Goal: Transaction & Acquisition: Purchase product/service

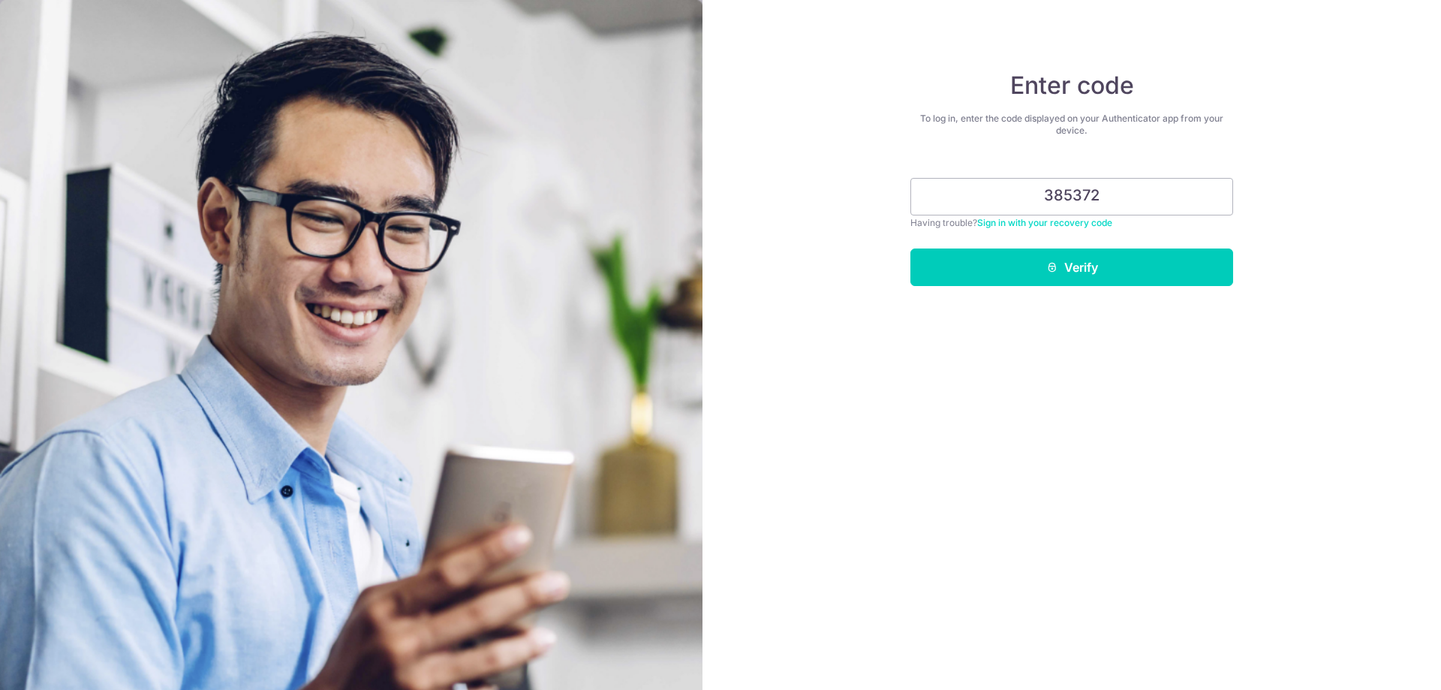
type input "385372"
click at [911, 249] on button "Verify" at bounding box center [1072, 268] width 323 height 38
click at [1064, 279] on button "Verify" at bounding box center [1072, 268] width 323 height 38
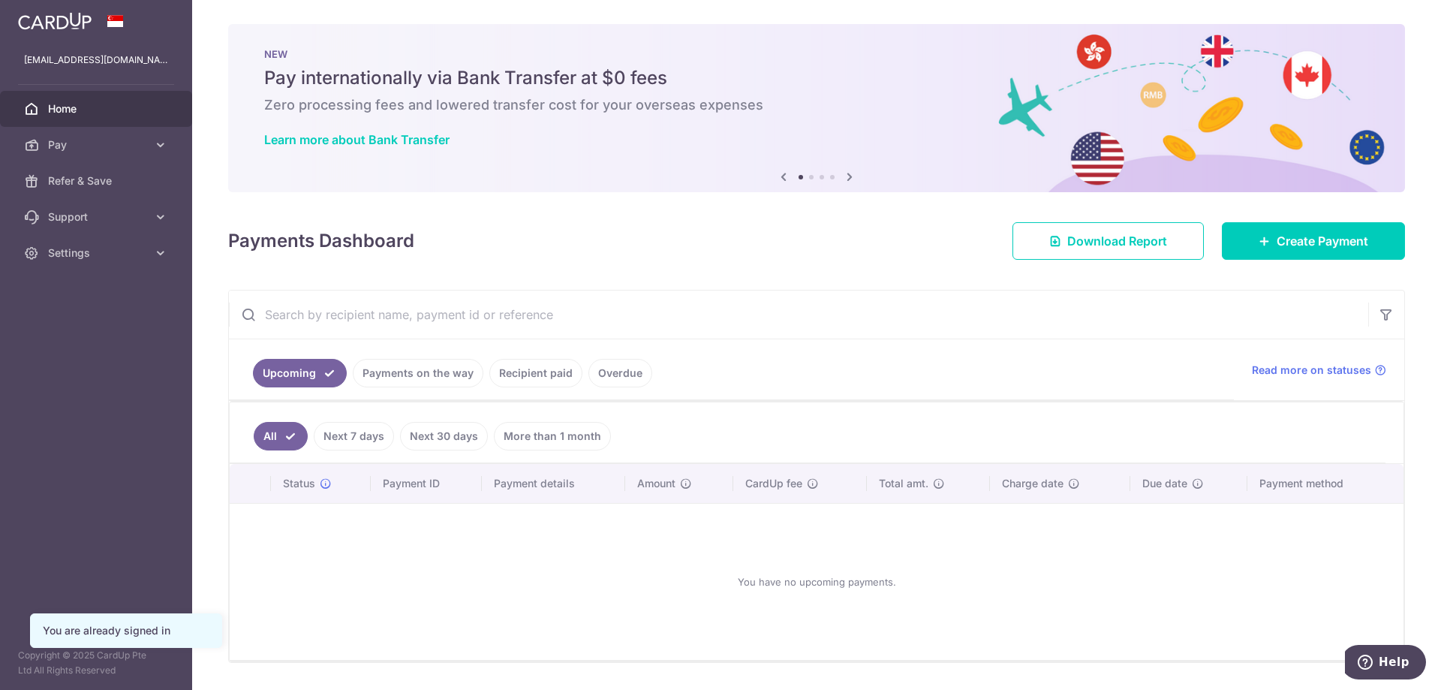
click at [552, 372] on link "Recipient paid" at bounding box center [535, 373] width 93 height 29
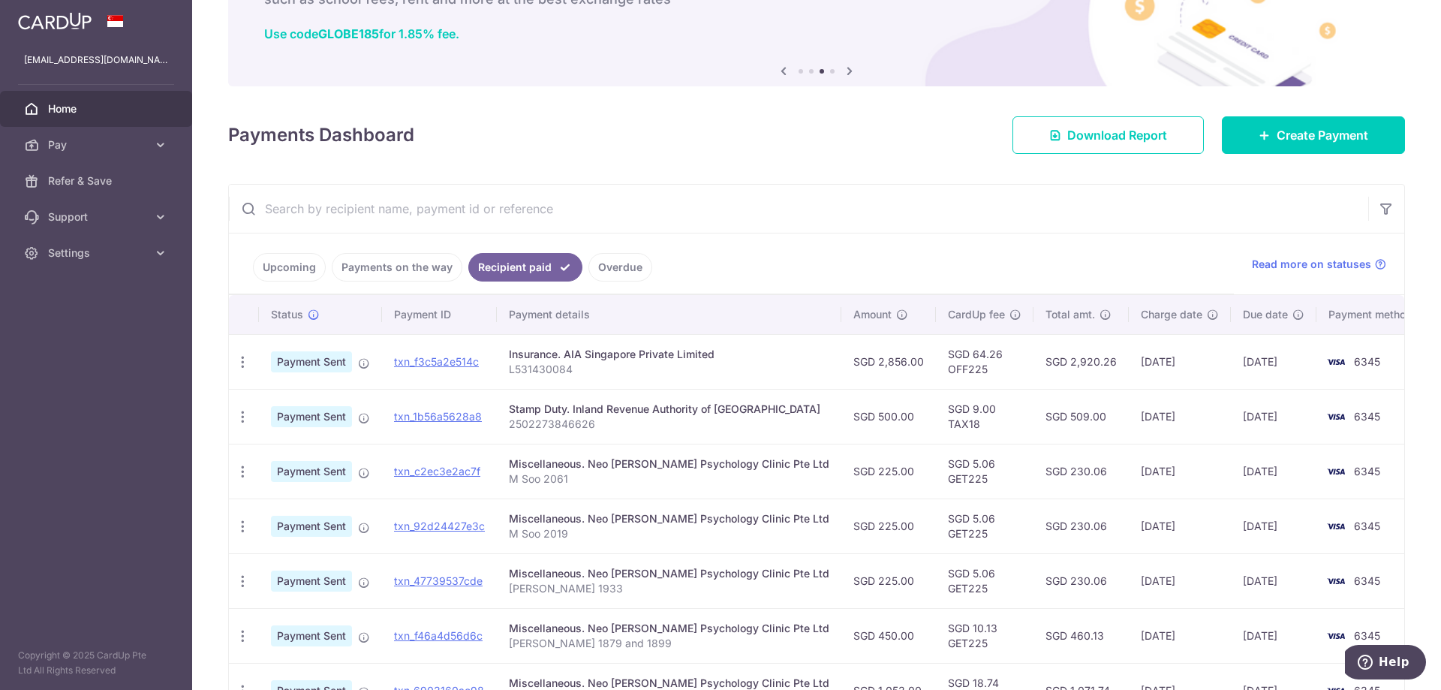
scroll to position [36, 0]
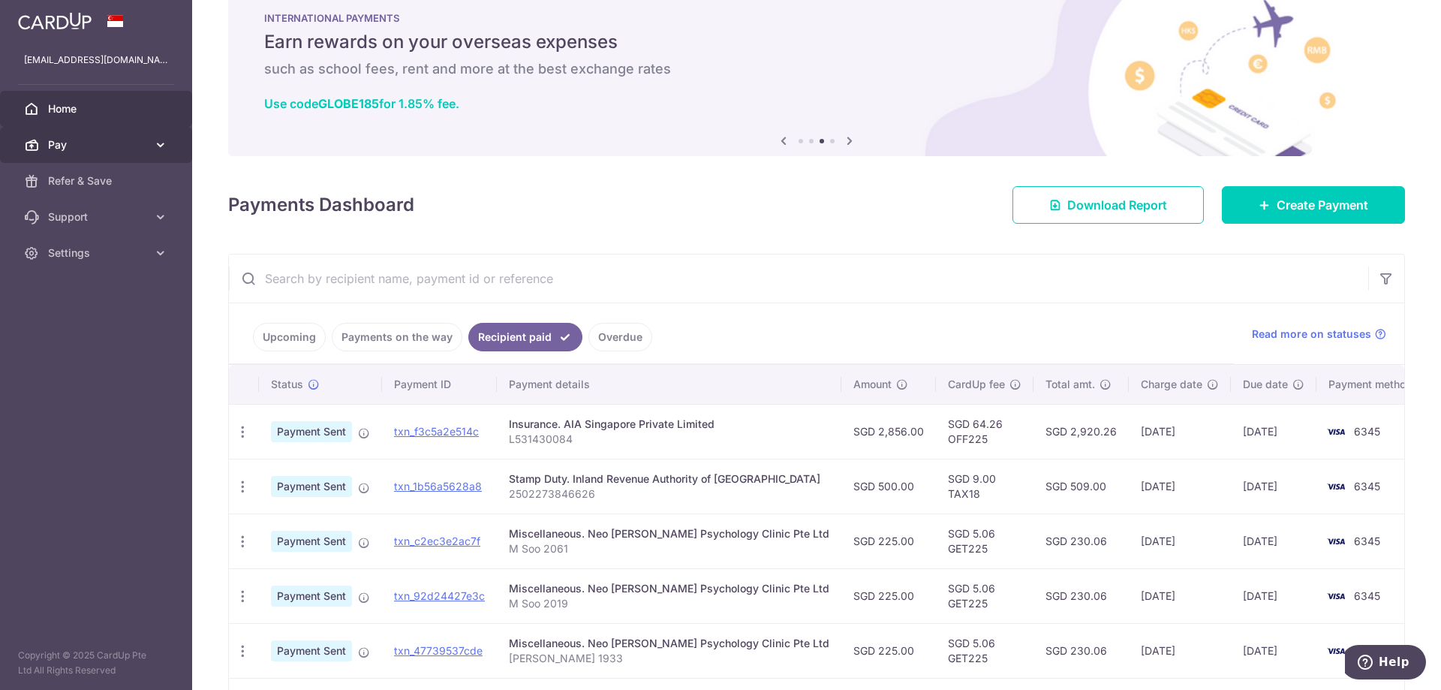
click at [92, 150] on span "Pay" at bounding box center [97, 144] width 99 height 15
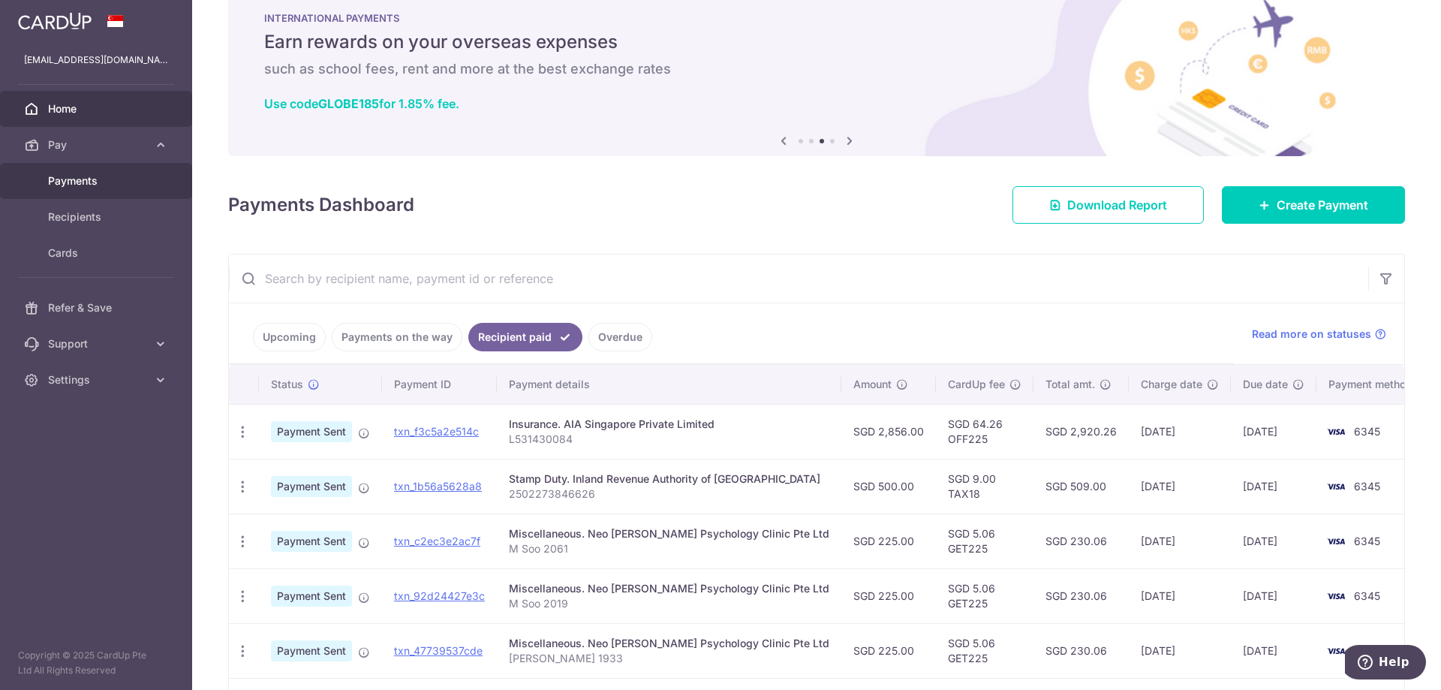
click at [94, 195] on link "Payments" at bounding box center [96, 181] width 192 height 36
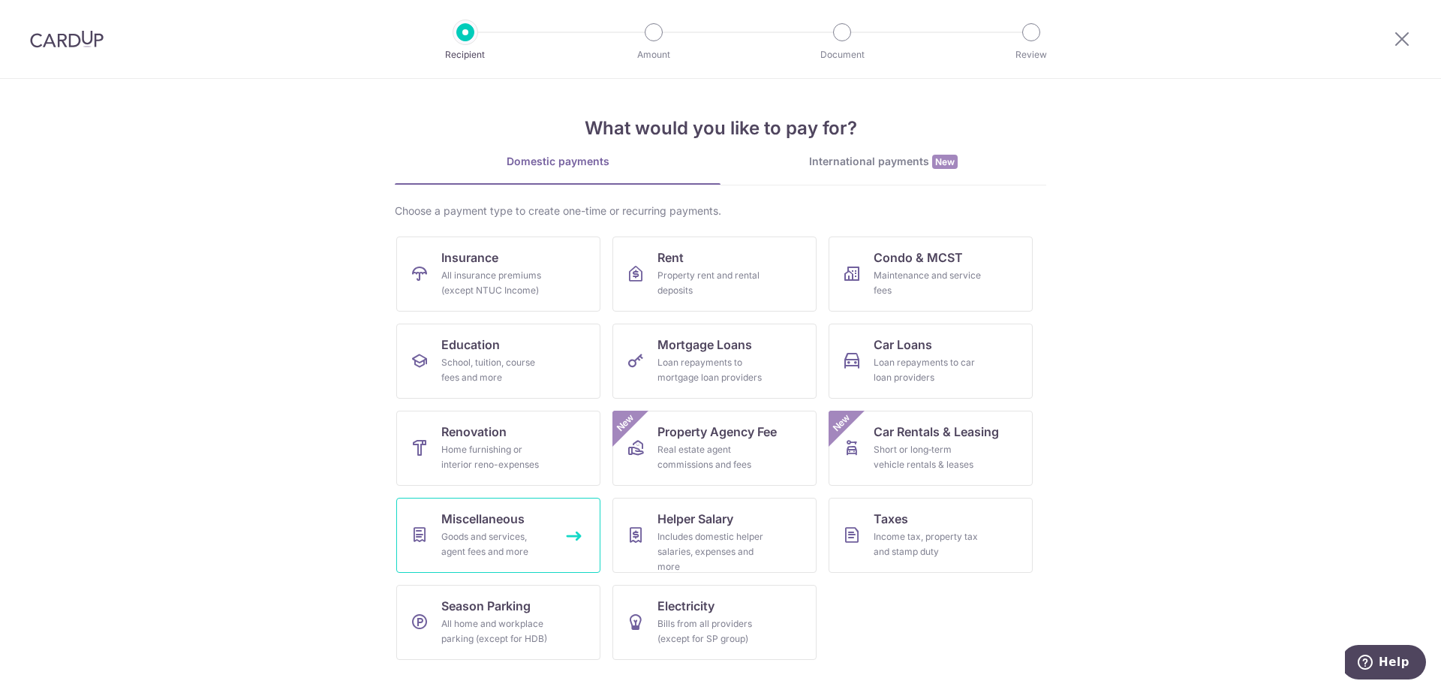
click at [544, 520] on link "Miscellaneous Goods and services, agent fees and more" at bounding box center [498, 535] width 204 height 75
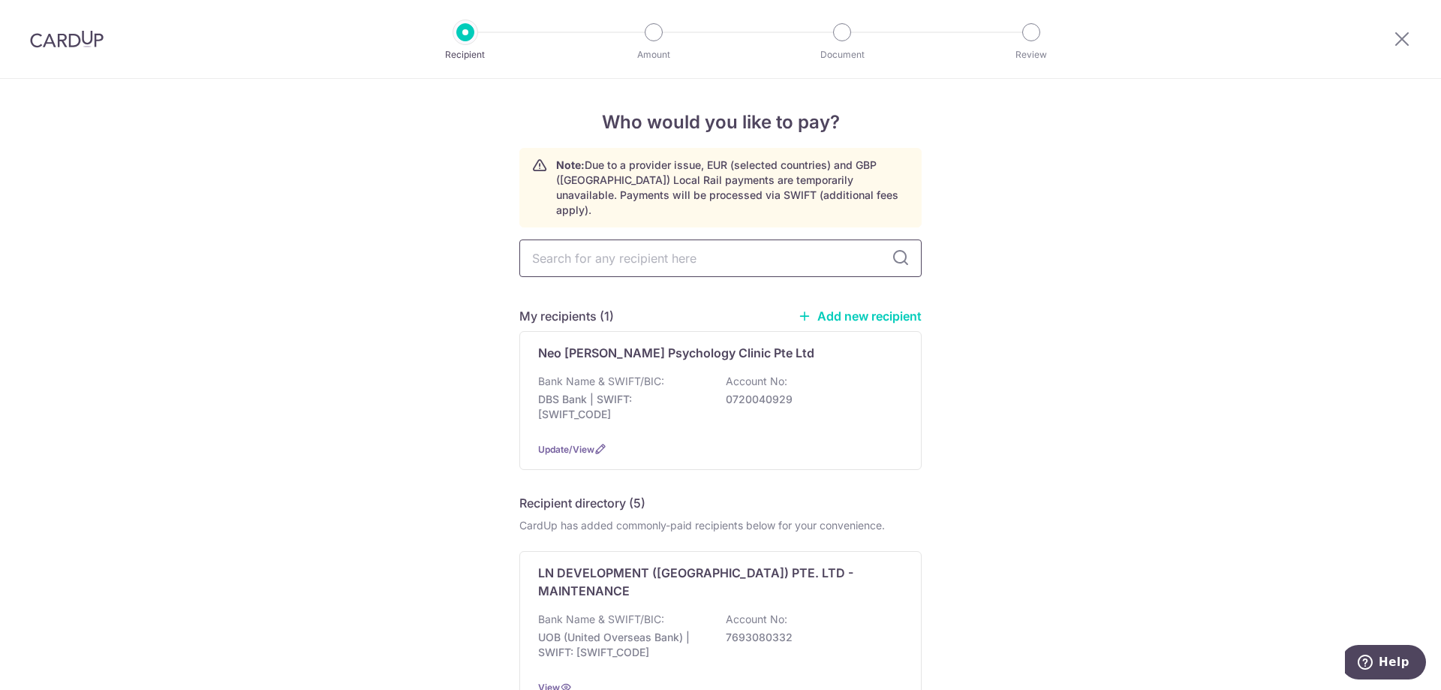
click at [689, 244] on input "text" at bounding box center [721, 258] width 402 height 38
click at [833, 239] on input "text" at bounding box center [721, 258] width 402 height 38
click at [906, 245] on input "text" at bounding box center [721, 258] width 402 height 38
click at [899, 249] on icon at bounding box center [901, 258] width 18 height 18
click at [827, 239] on input "text" at bounding box center [721, 258] width 402 height 38
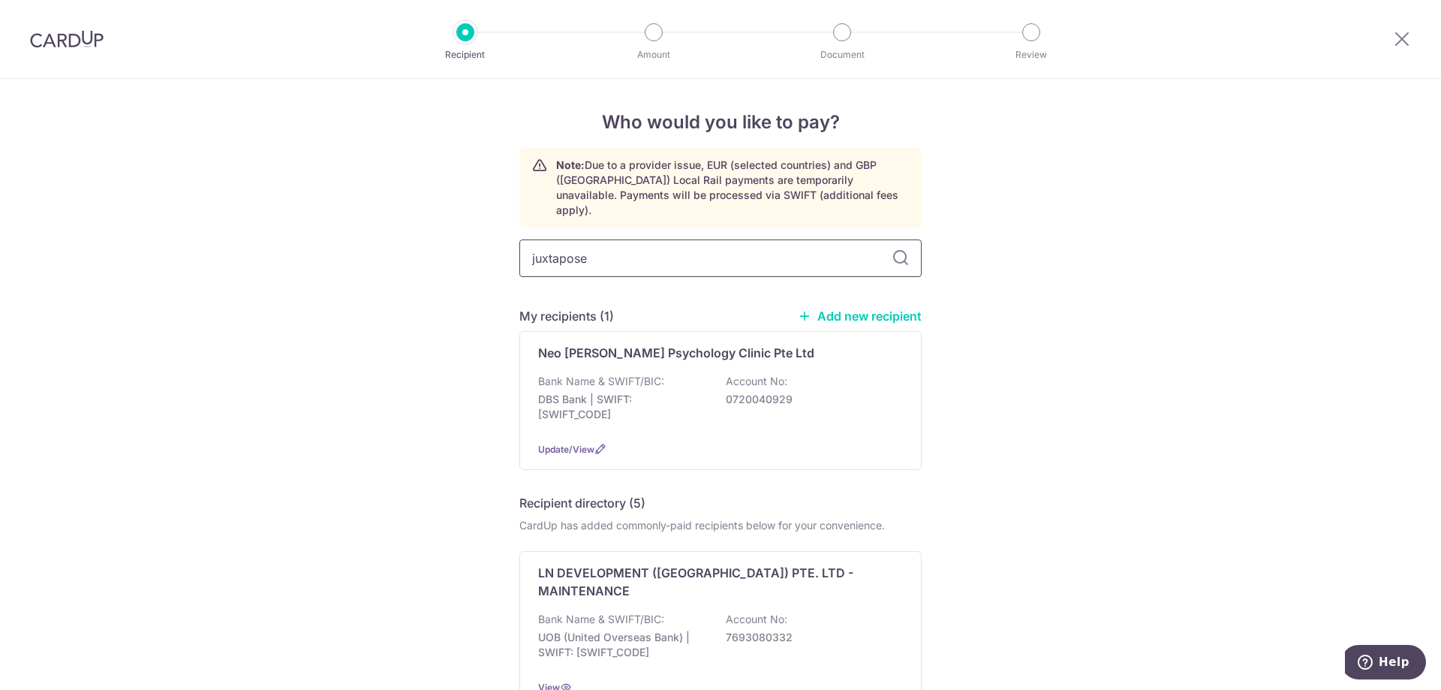
type input "juxtapose"
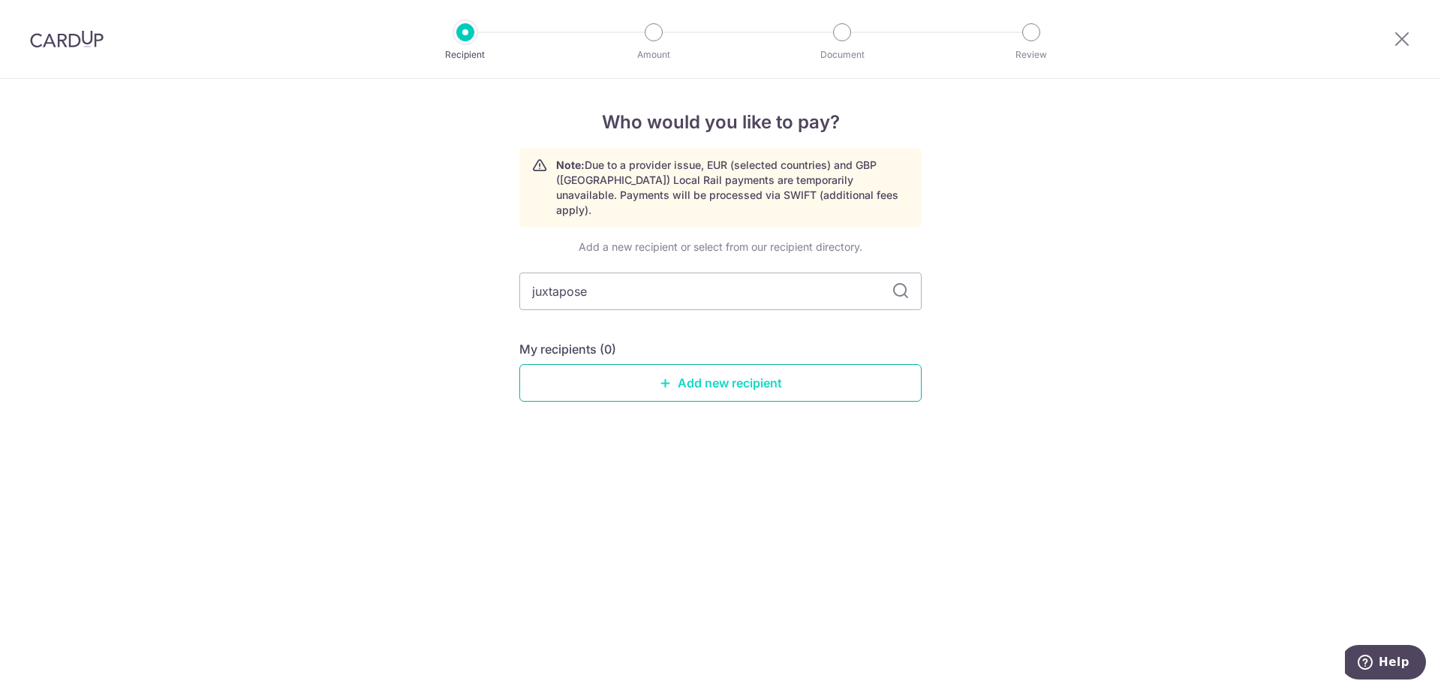
click at [796, 377] on link "Add new recipient" at bounding box center [721, 383] width 402 height 38
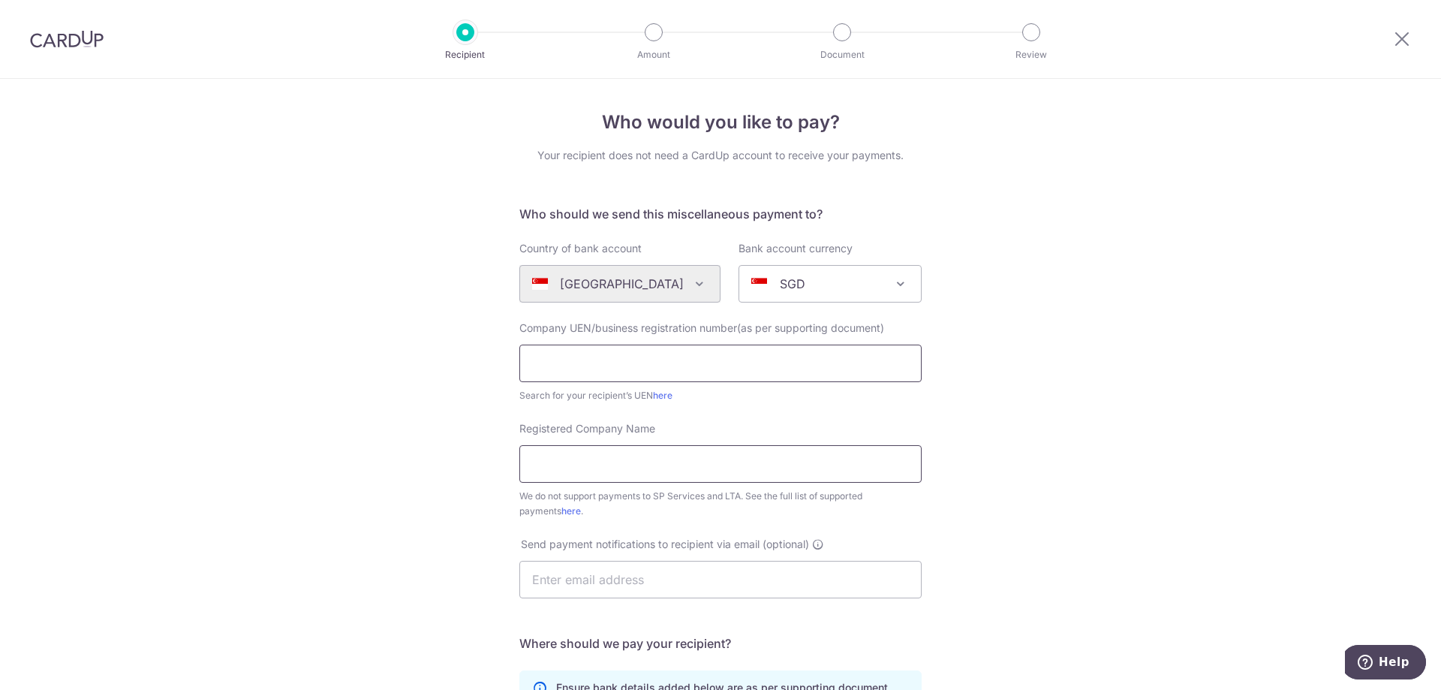
click at [798, 377] on input "text" at bounding box center [721, 364] width 402 height 38
type input "53251748B101"
click at [660, 396] on link "here" at bounding box center [663, 395] width 20 height 11
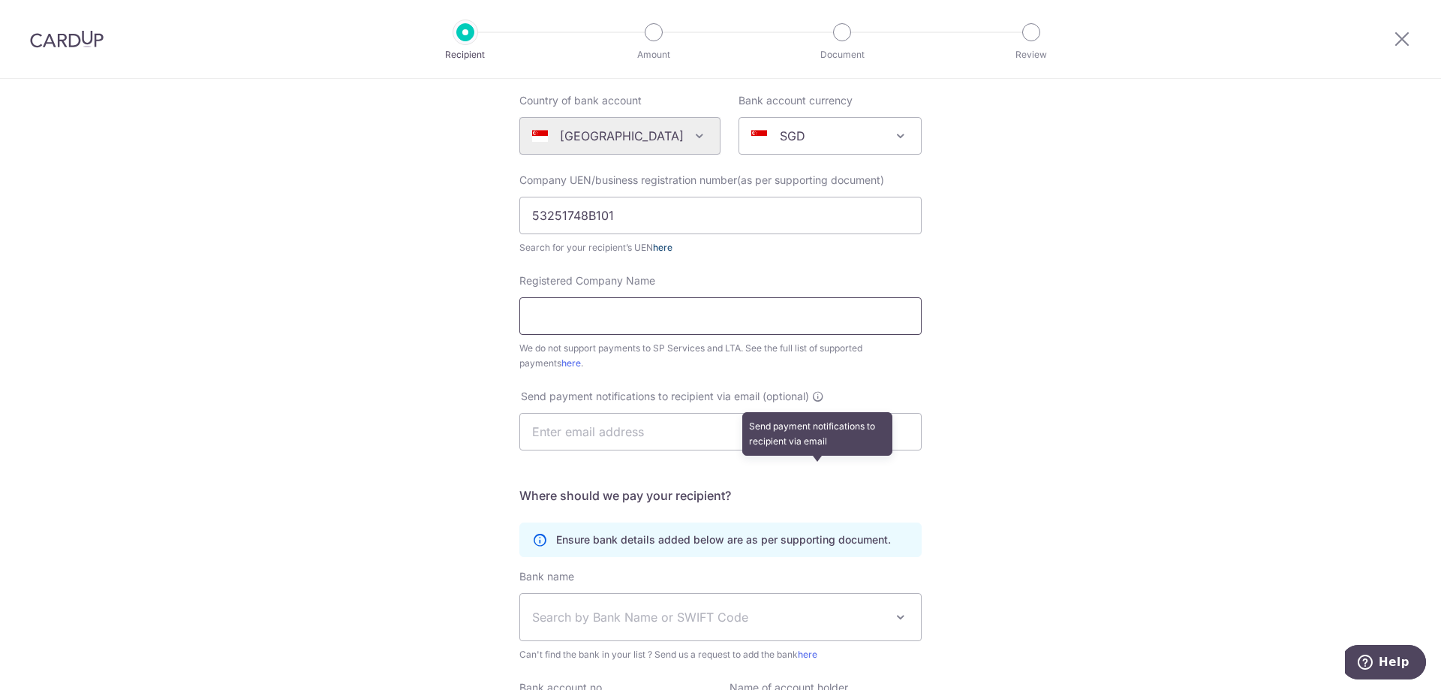
scroll to position [150, 0]
click at [868, 626] on span "Search by Bank Name or SWIFT Code" at bounding box center [720, 615] width 401 height 47
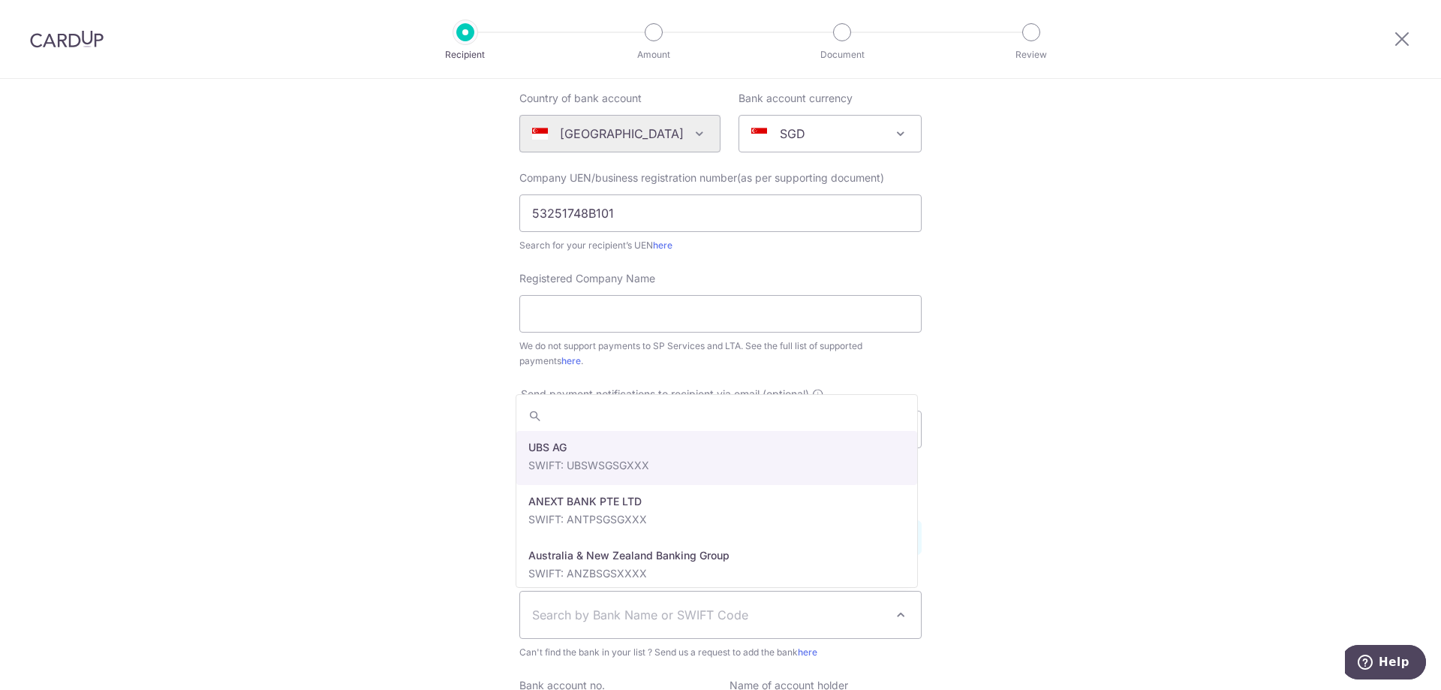
click at [967, 562] on div "Who would you like to pay? Your recipient does not need a CardUp account to rec…" at bounding box center [720, 394] width 1441 height 931
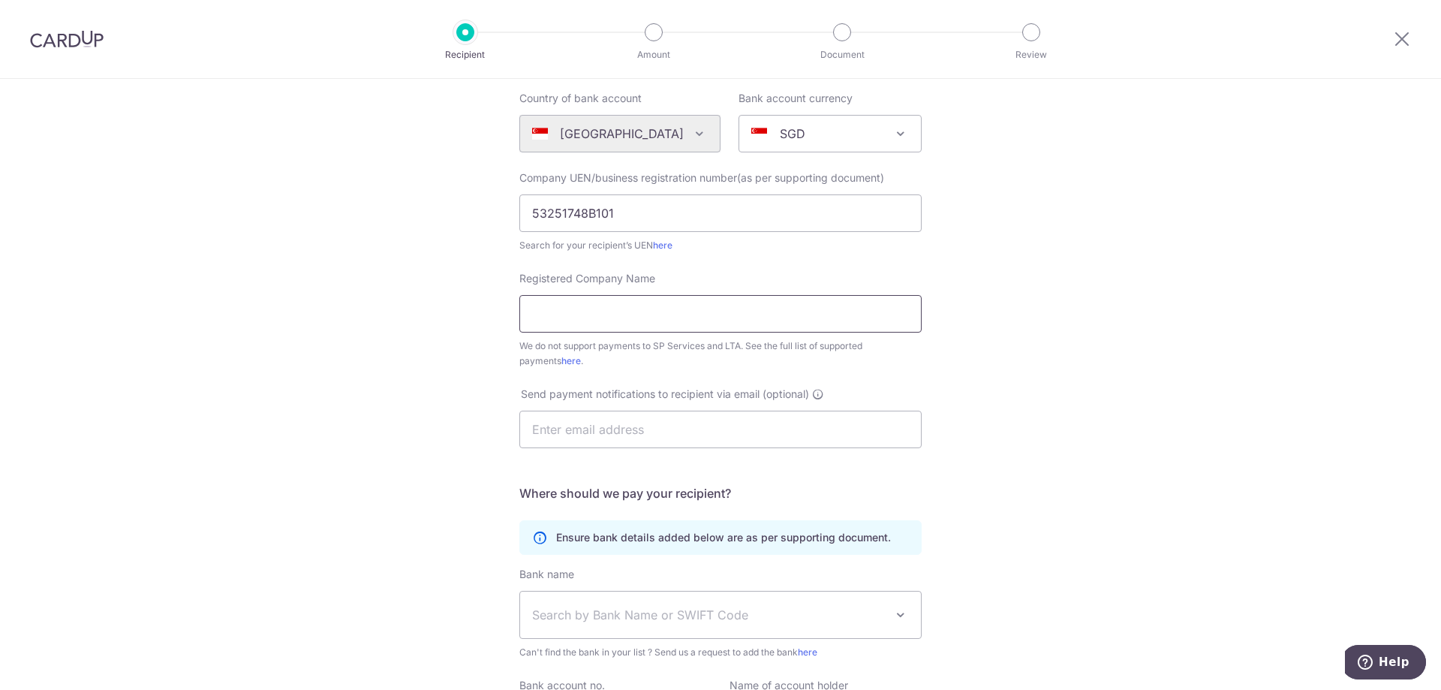
click at [574, 312] on input "Registered Company Name" at bounding box center [721, 314] width 402 height 38
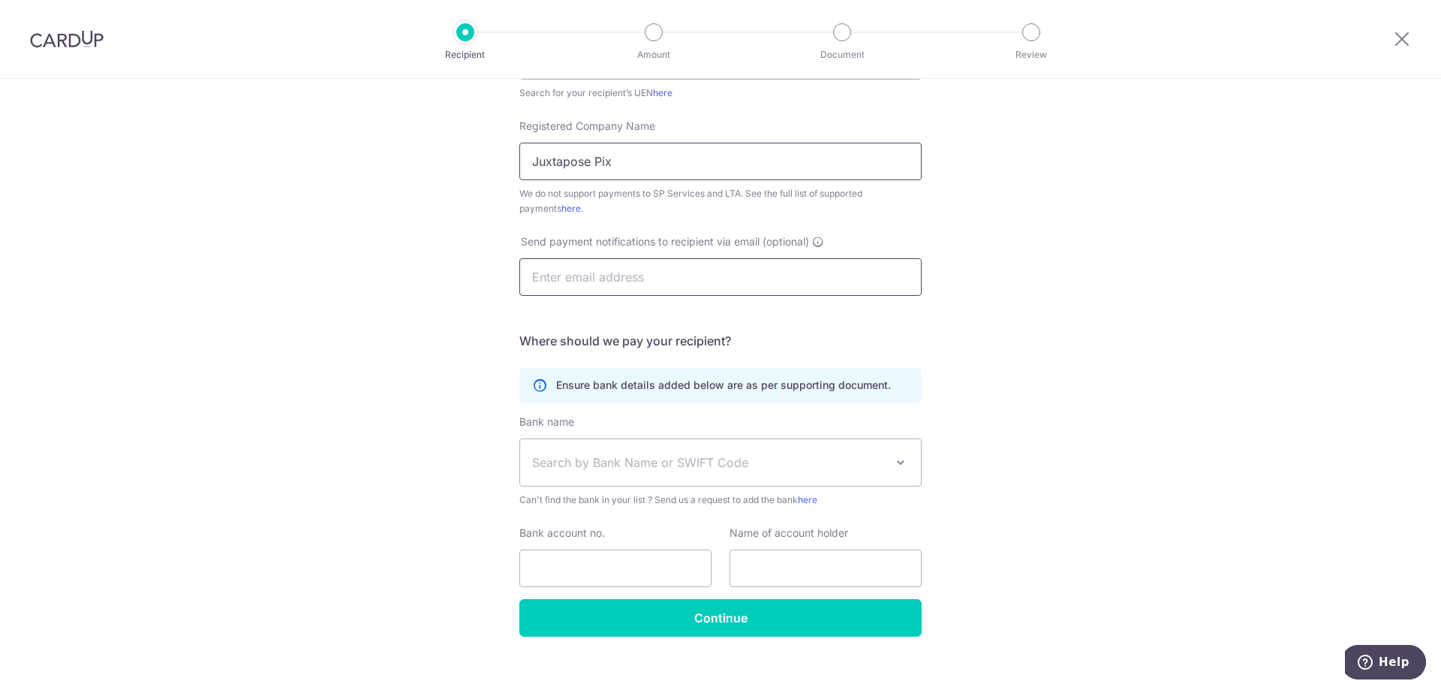
scroll to position [320, 0]
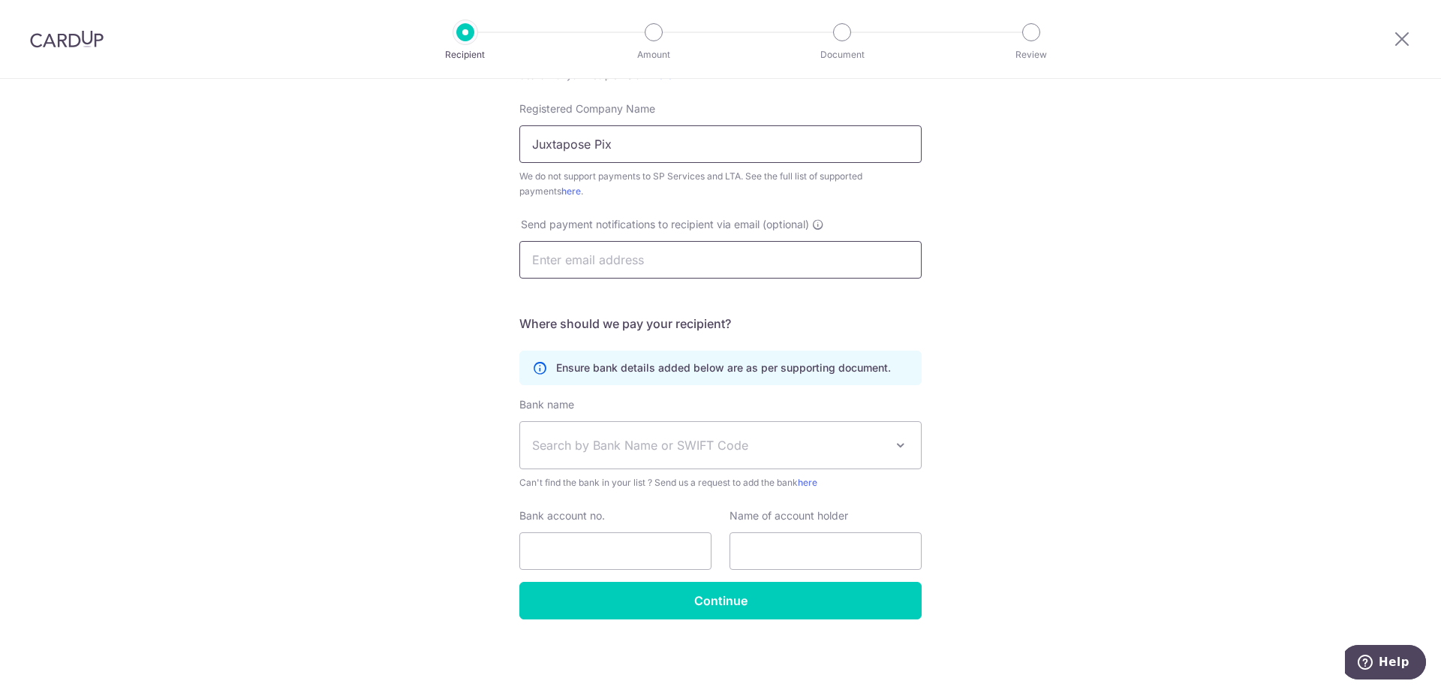
type input "Juxtapose Pix"
click at [655, 440] on span "Search by Bank Name or SWIFT Code" at bounding box center [708, 445] width 353 height 18
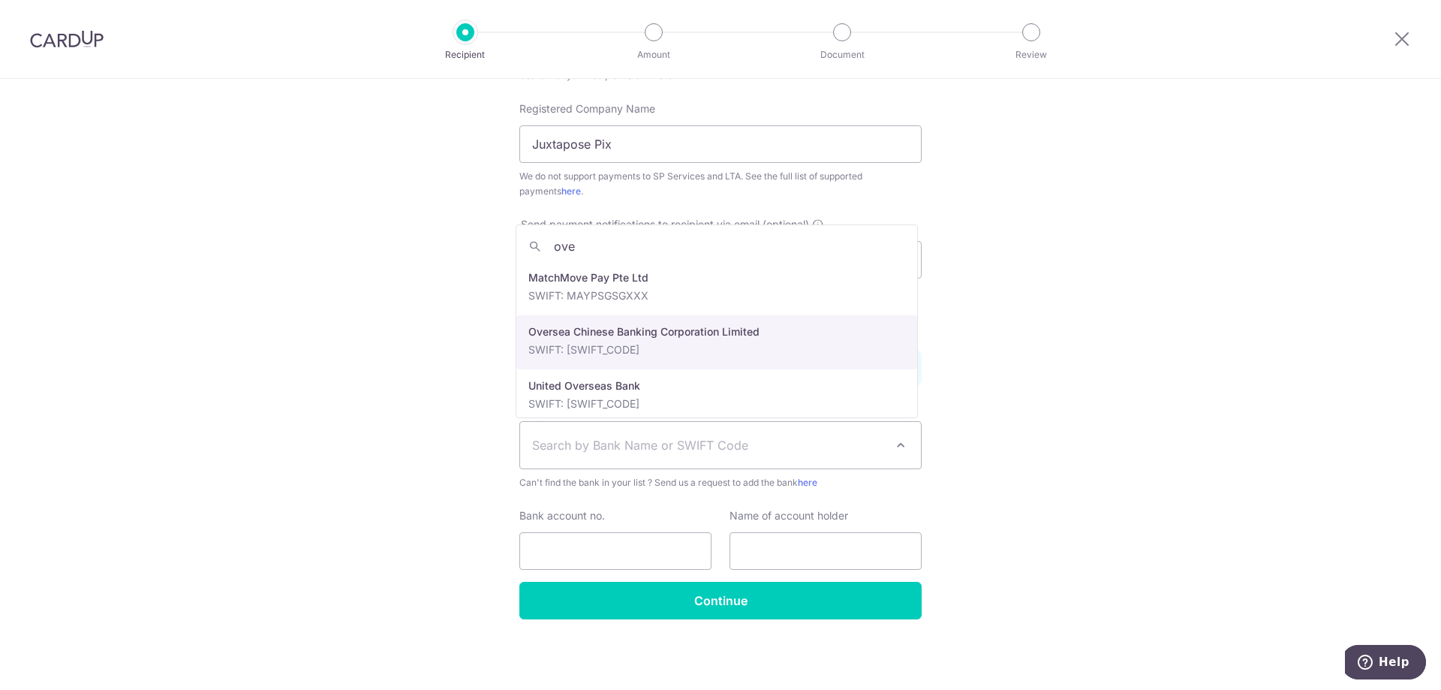
type input "ove"
select select "12"
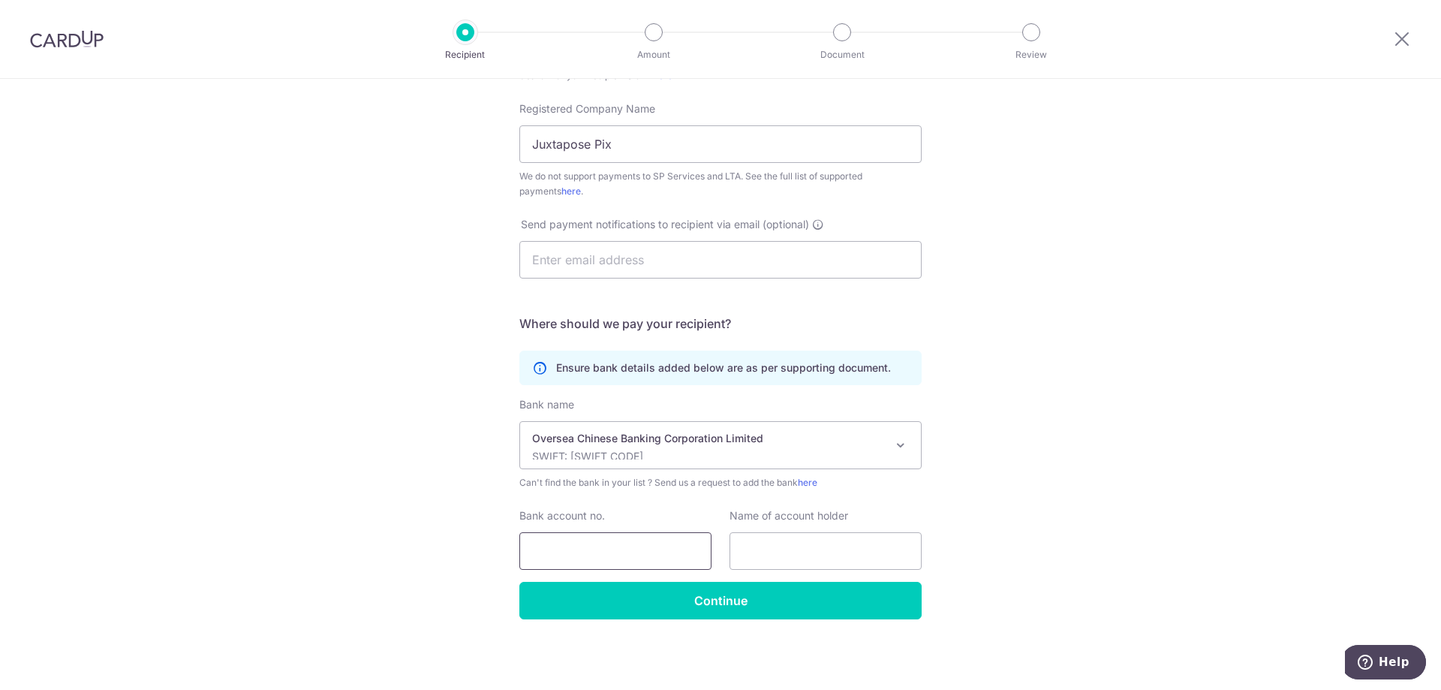
click at [603, 555] on input "Bank account no." at bounding box center [616, 551] width 192 height 38
type input "524855301001"
click at [768, 547] on input "text" at bounding box center [826, 551] width 192 height 38
type input "Seah Junwei"
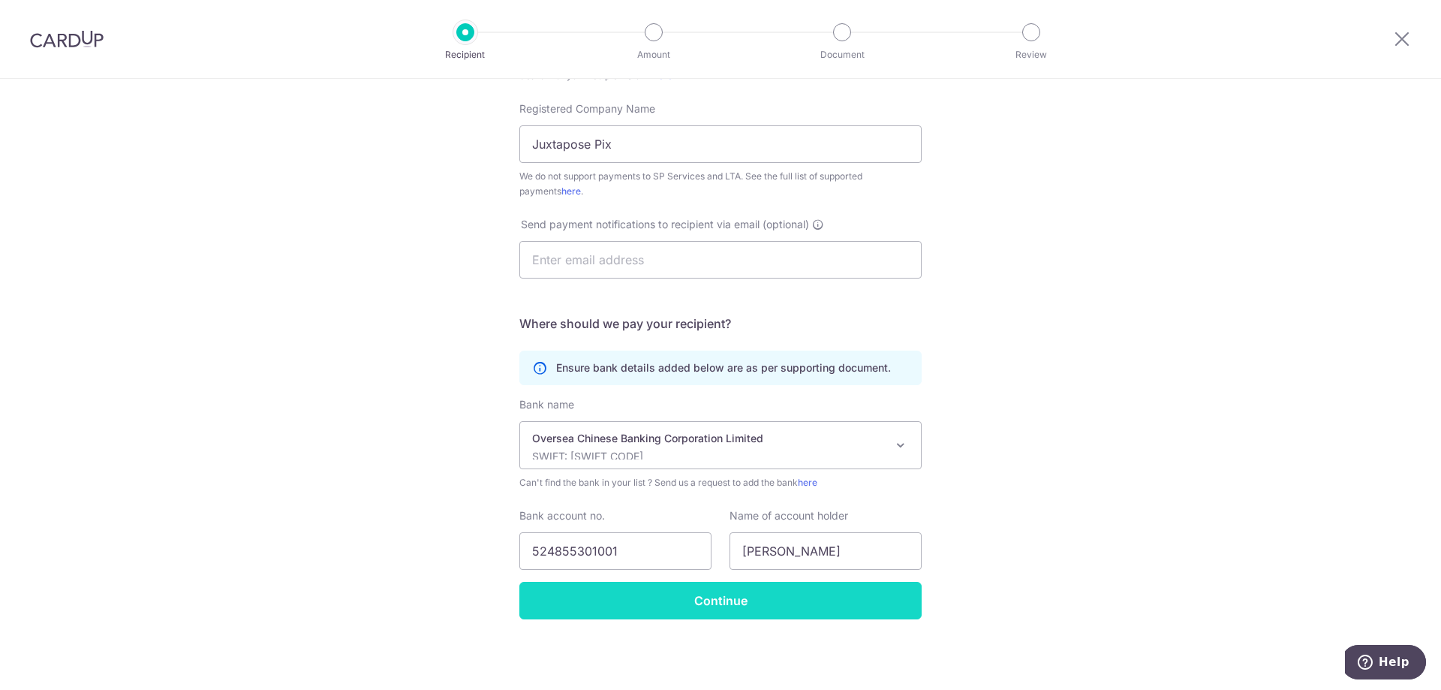
click at [743, 606] on input "Continue" at bounding box center [721, 601] width 402 height 38
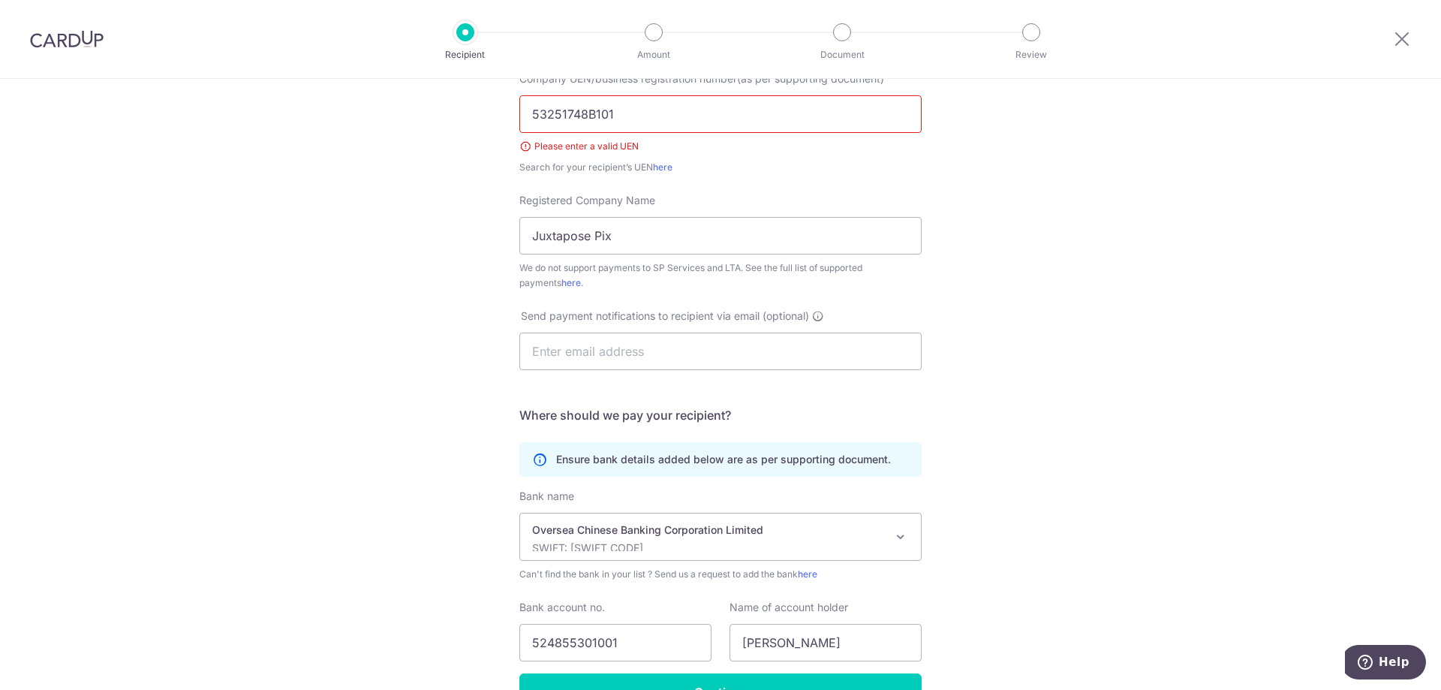
scroll to position [84, 0]
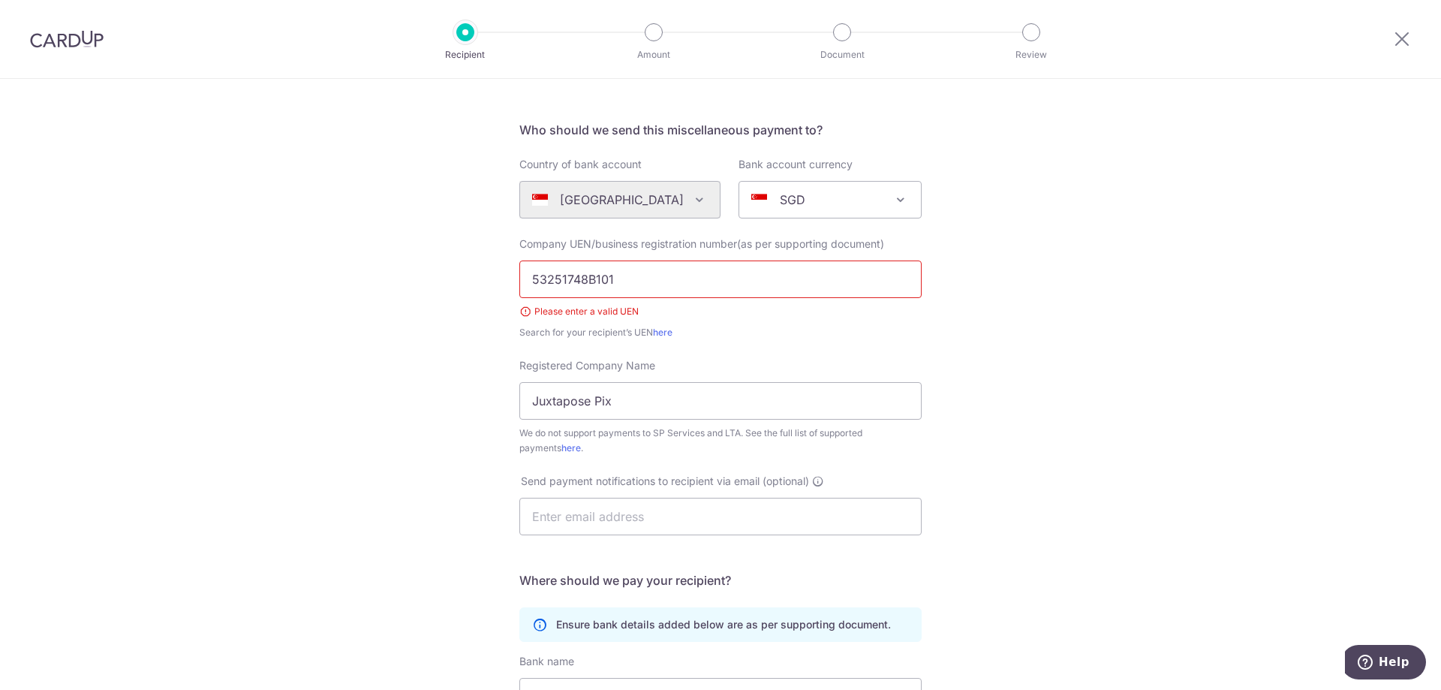
click at [650, 272] on input "53251748B101" at bounding box center [721, 280] width 402 height 38
click at [670, 330] on link "here" at bounding box center [663, 332] width 20 height 11
click at [685, 281] on input "53251748B101" at bounding box center [721, 280] width 402 height 38
drag, startPoint x: 617, startPoint y: 277, endPoint x: 447, endPoint y: 273, distance: 169.7
click at [447, 273] on div "Who would you like to pay? Your recipient does not need a CardUp account to rec…" at bounding box center [720, 471] width 1441 height 952
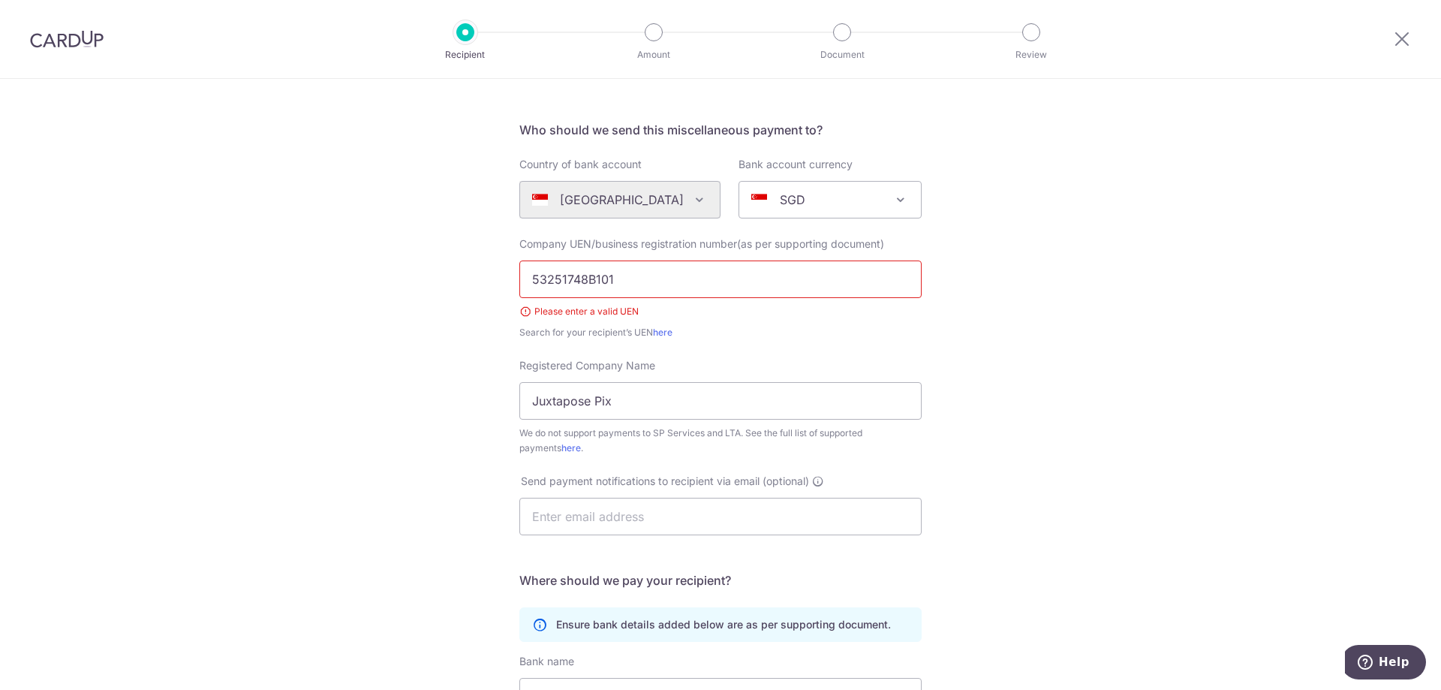
click at [367, 353] on div "Who would you like to pay? Your recipient does not need a CardUp account to rec…" at bounding box center [720, 471] width 1441 height 952
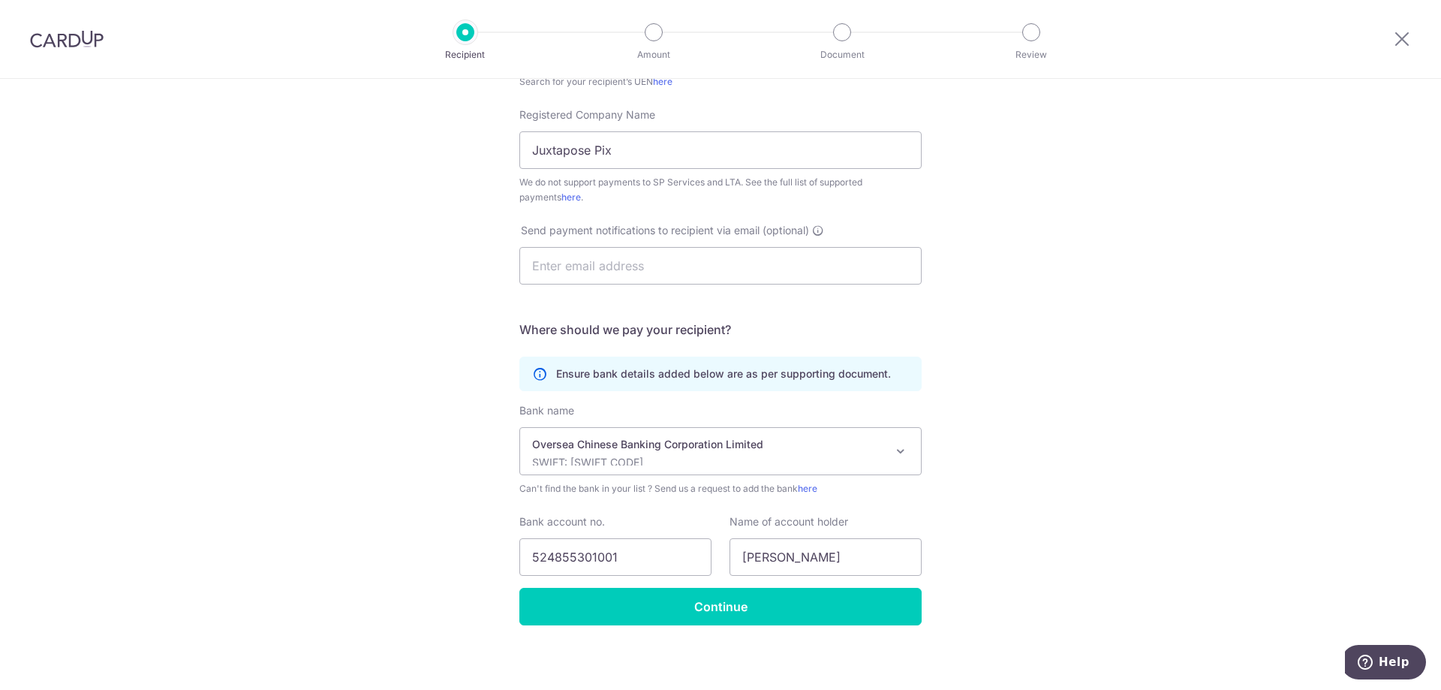
scroll to position [341, 0]
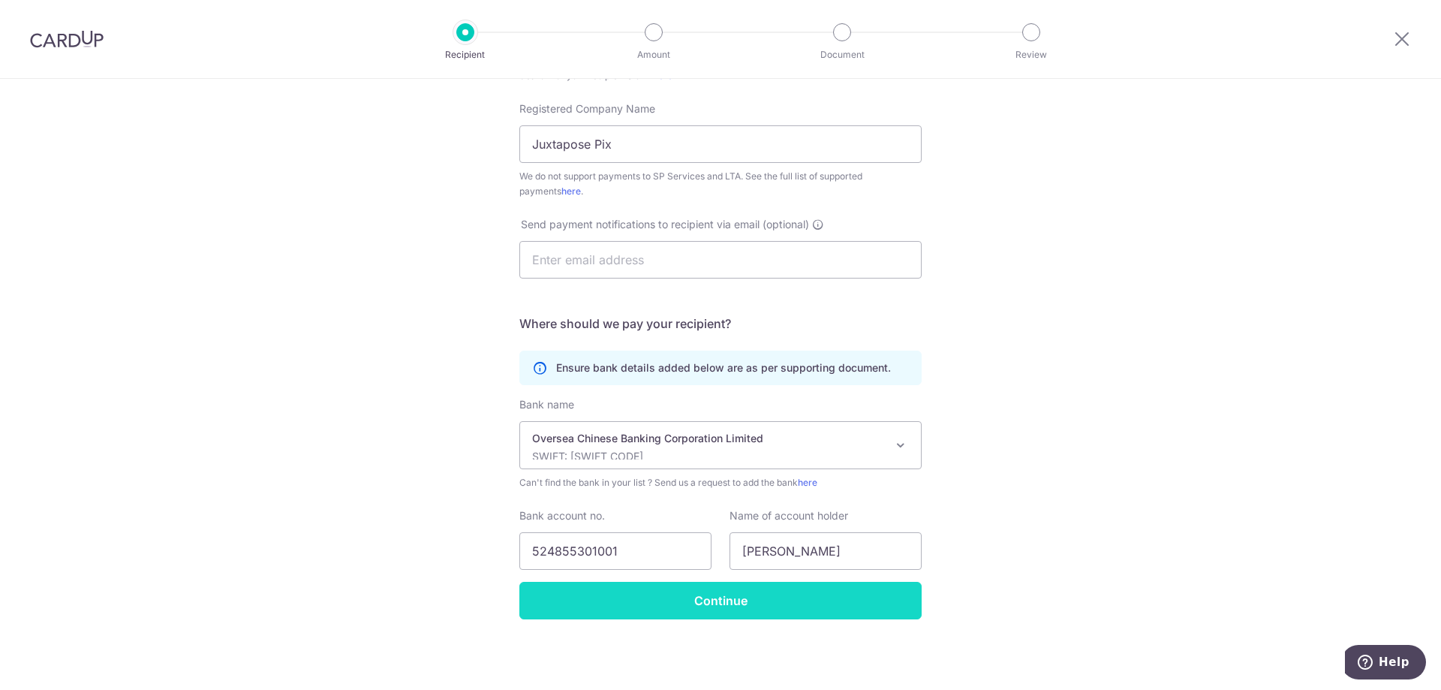
click at [763, 612] on input "Continue" at bounding box center [721, 601] width 402 height 38
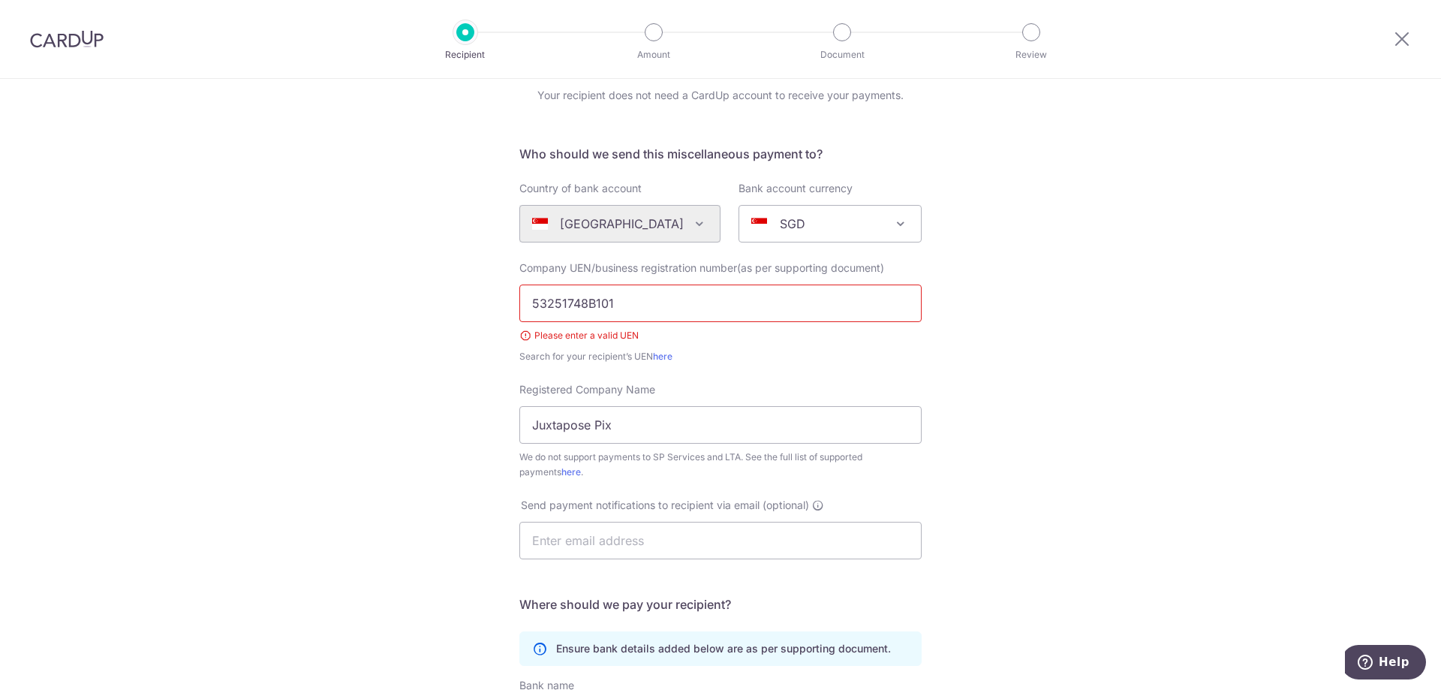
scroll to position [0, 0]
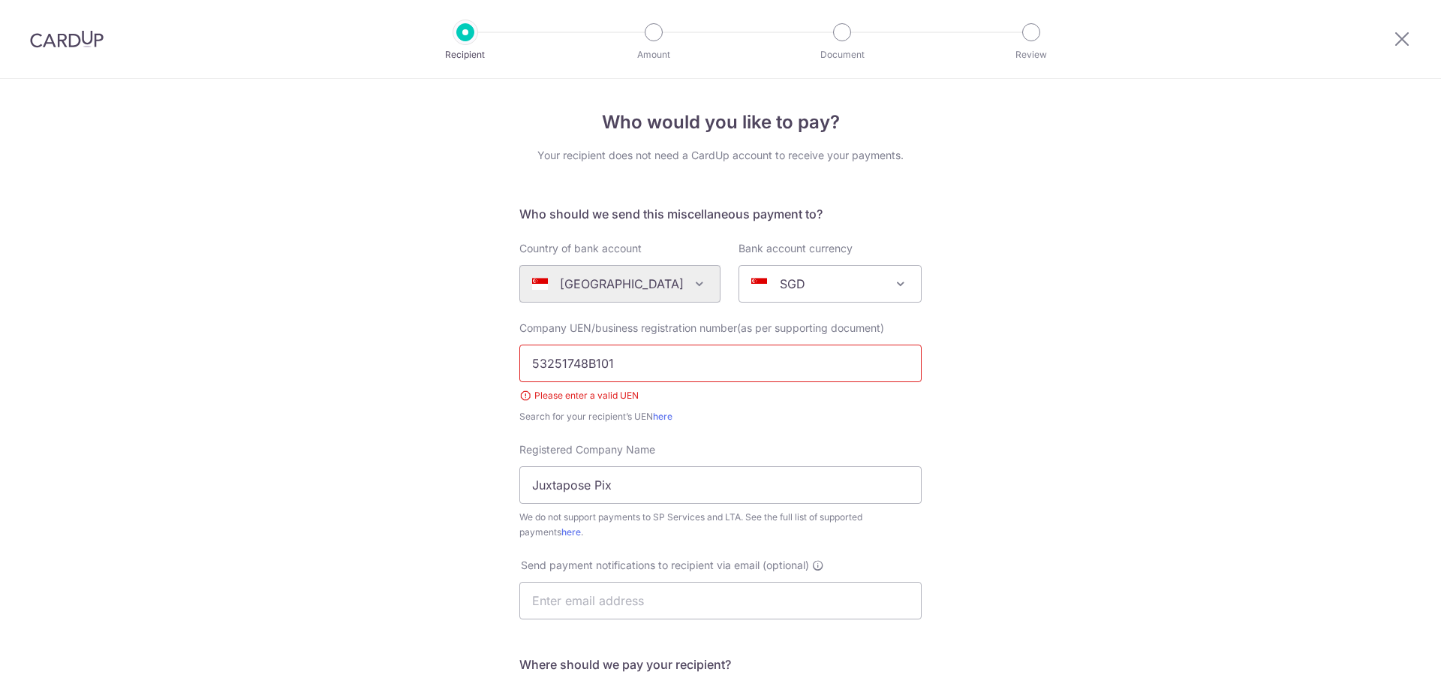
scroll to position [84, 0]
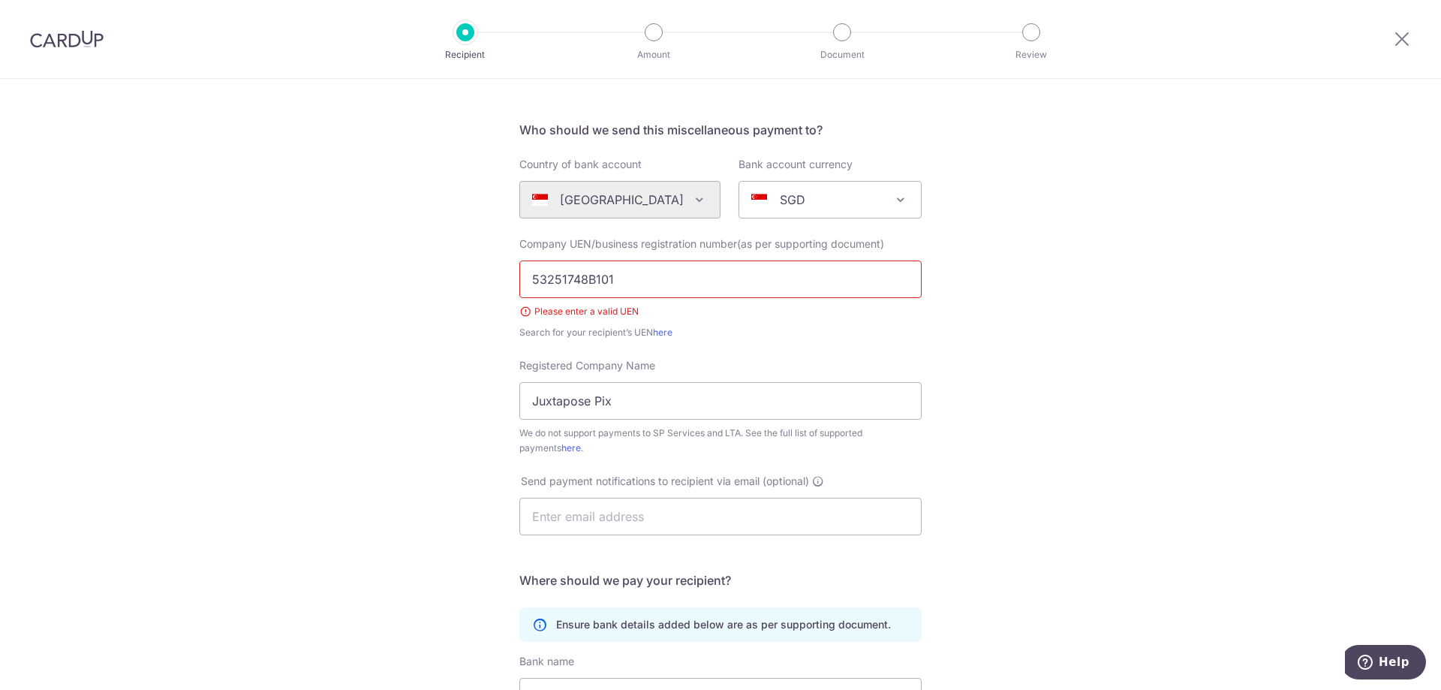
click at [665, 339] on div "Search for your recipient’s UEN here" at bounding box center [721, 332] width 402 height 15
click at [666, 336] on link "here" at bounding box center [663, 332] width 20 height 11
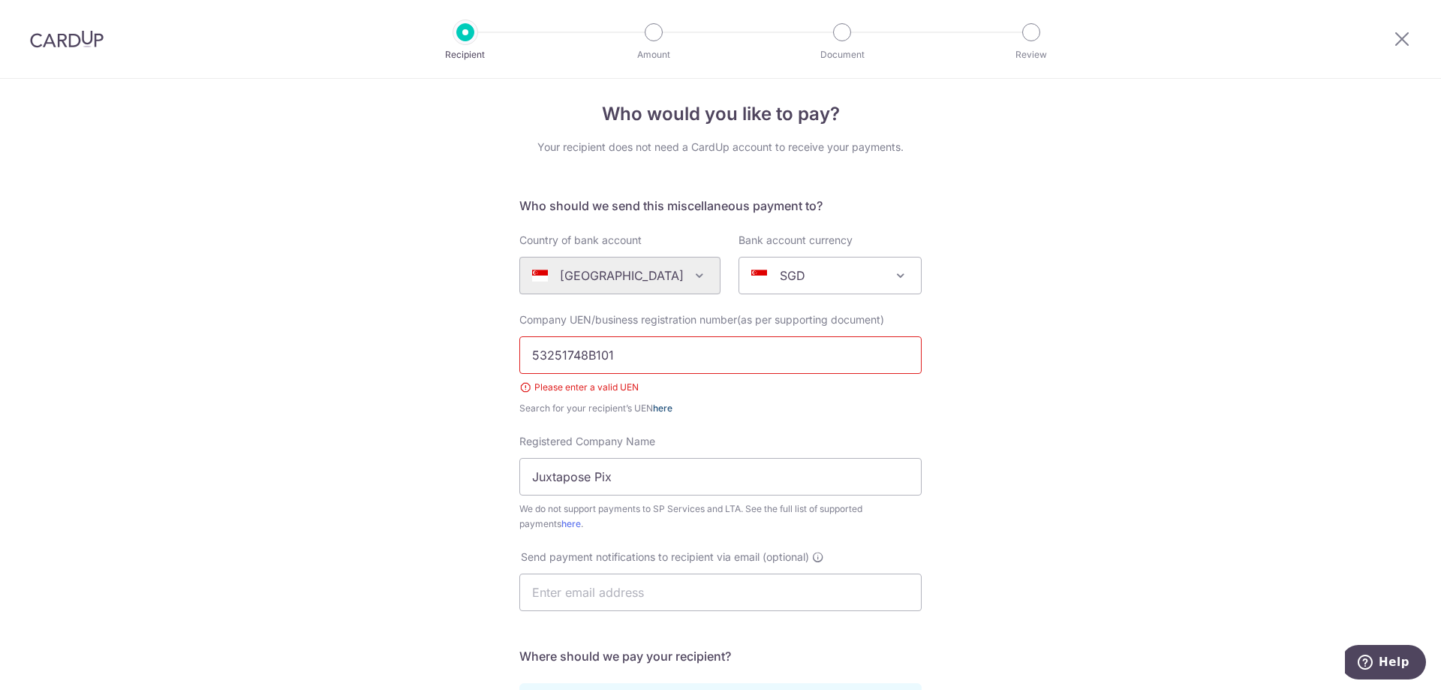
scroll to position [0, 0]
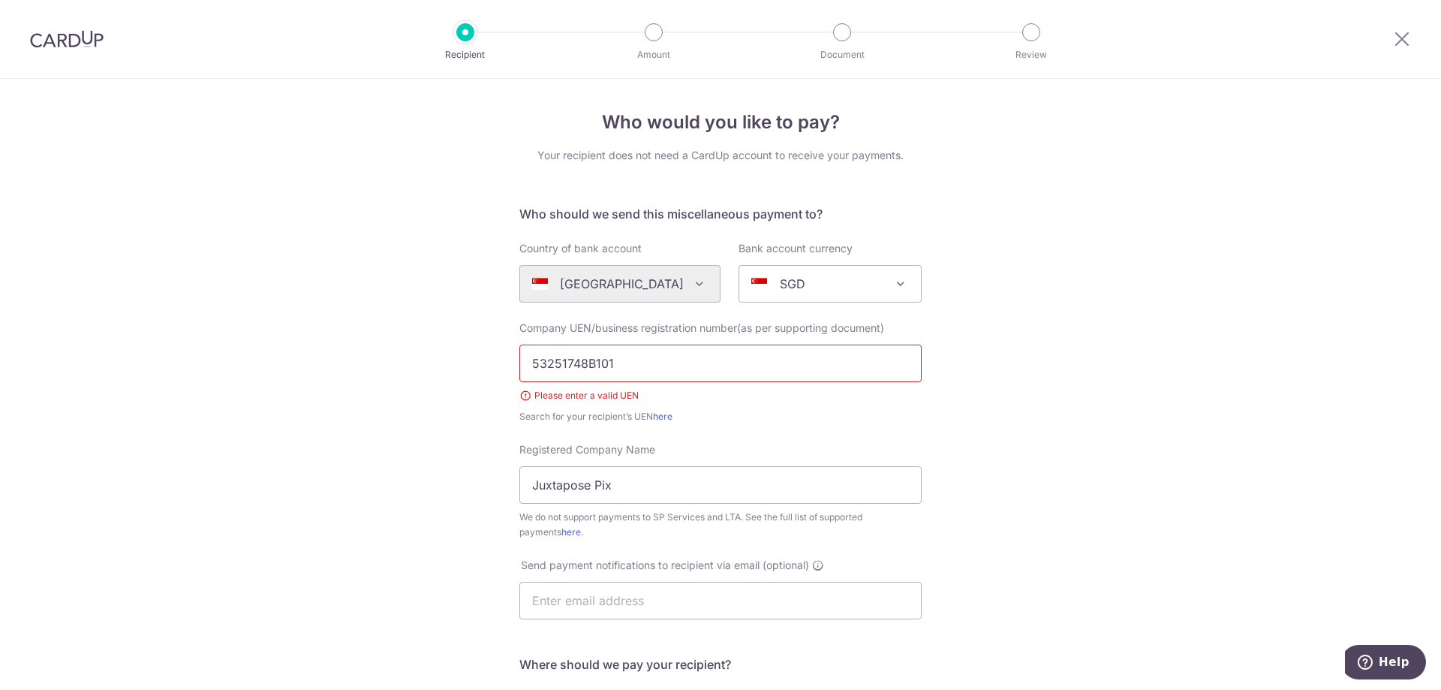
click at [80, 29] on div at bounding box center [67, 39] width 134 height 78
click at [73, 33] on img at bounding box center [67, 39] width 74 height 18
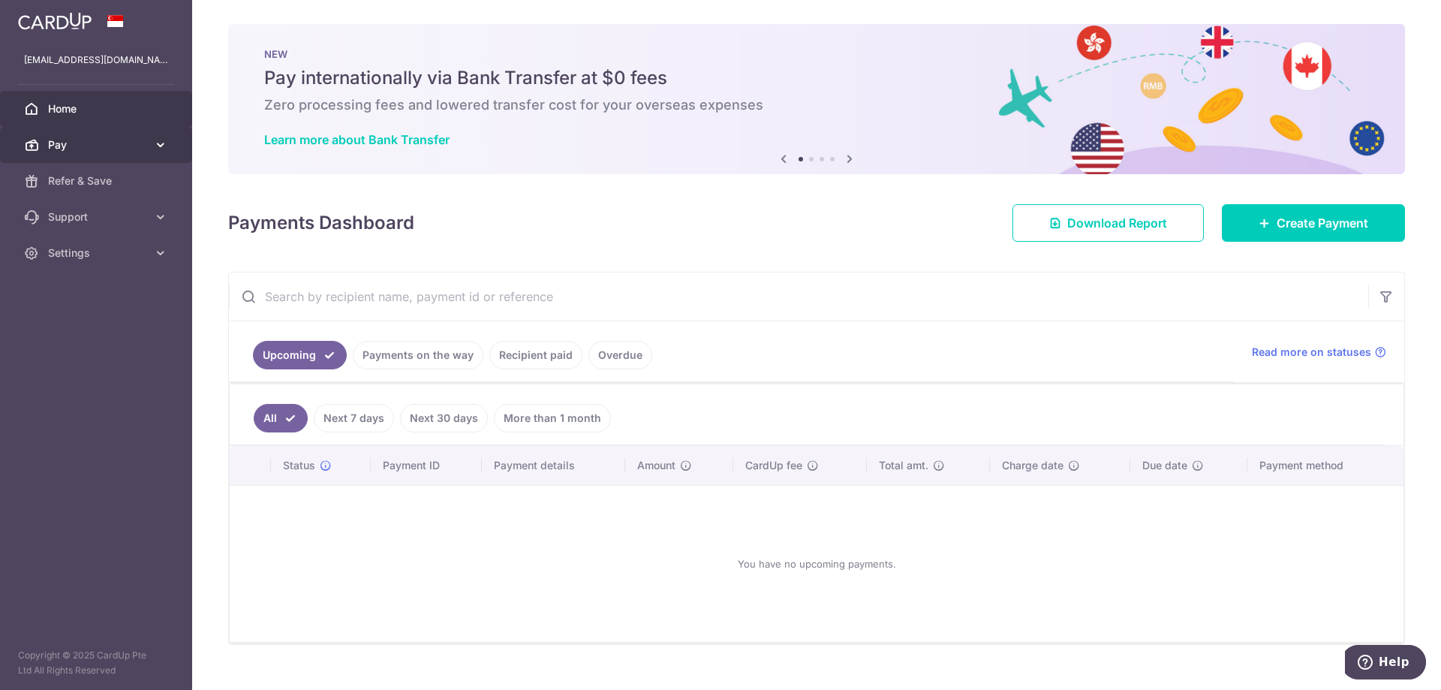
click at [77, 141] on span "Pay" at bounding box center [97, 144] width 99 height 15
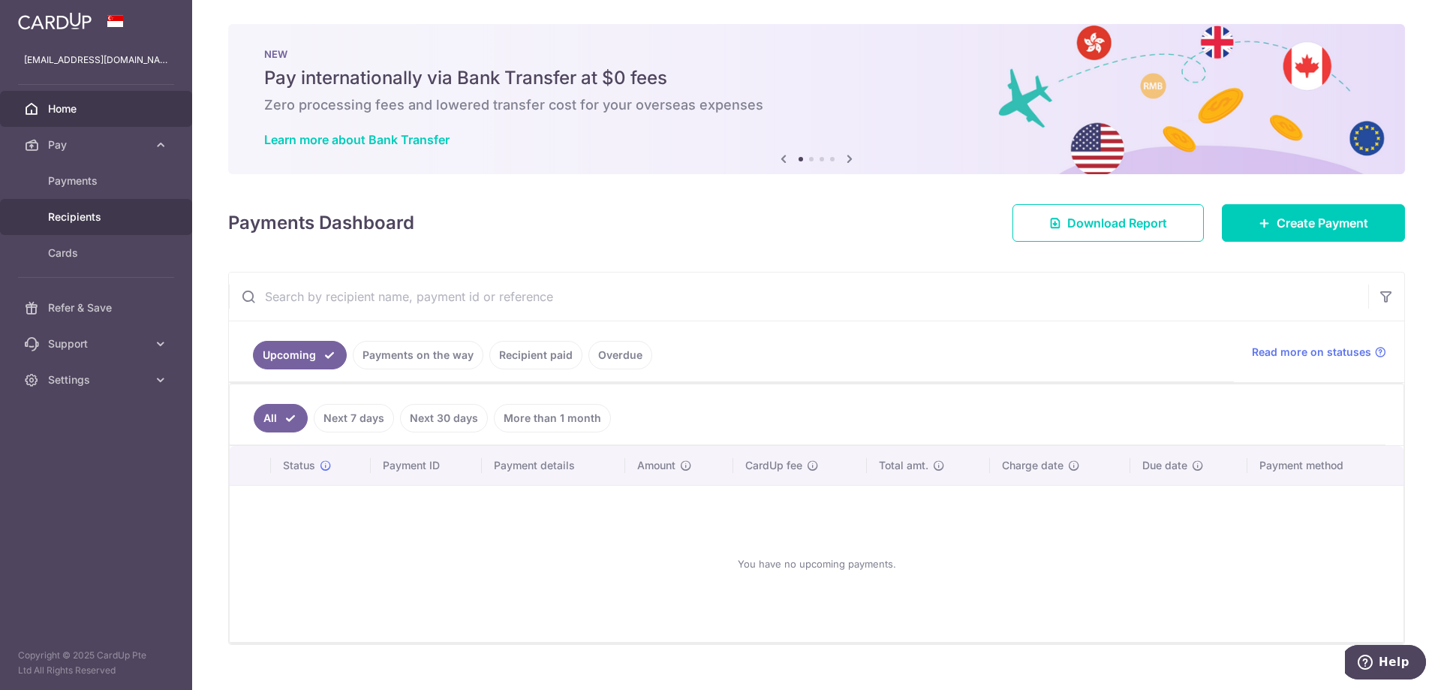
click at [97, 222] on span "Recipients" at bounding box center [97, 216] width 99 height 15
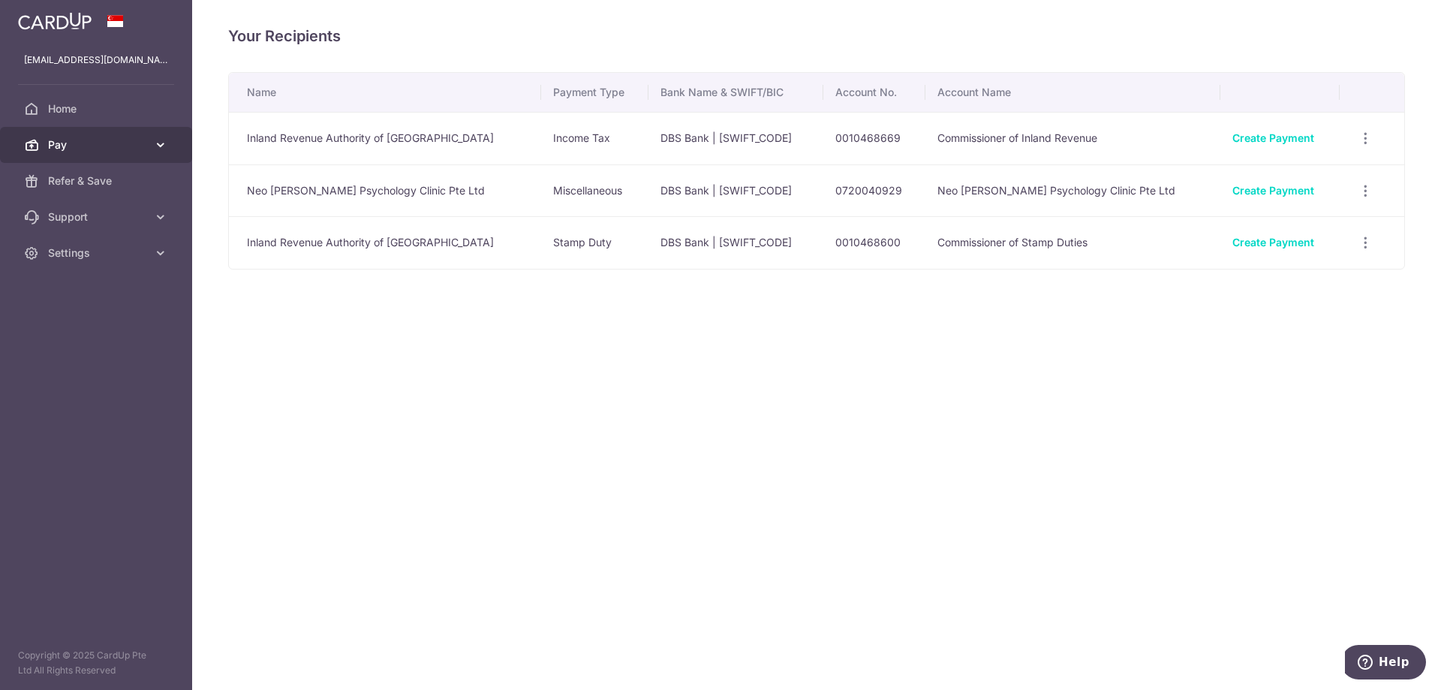
click at [77, 135] on link "Pay" at bounding box center [96, 145] width 192 height 36
